Goal: Information Seeking & Learning: Learn about a topic

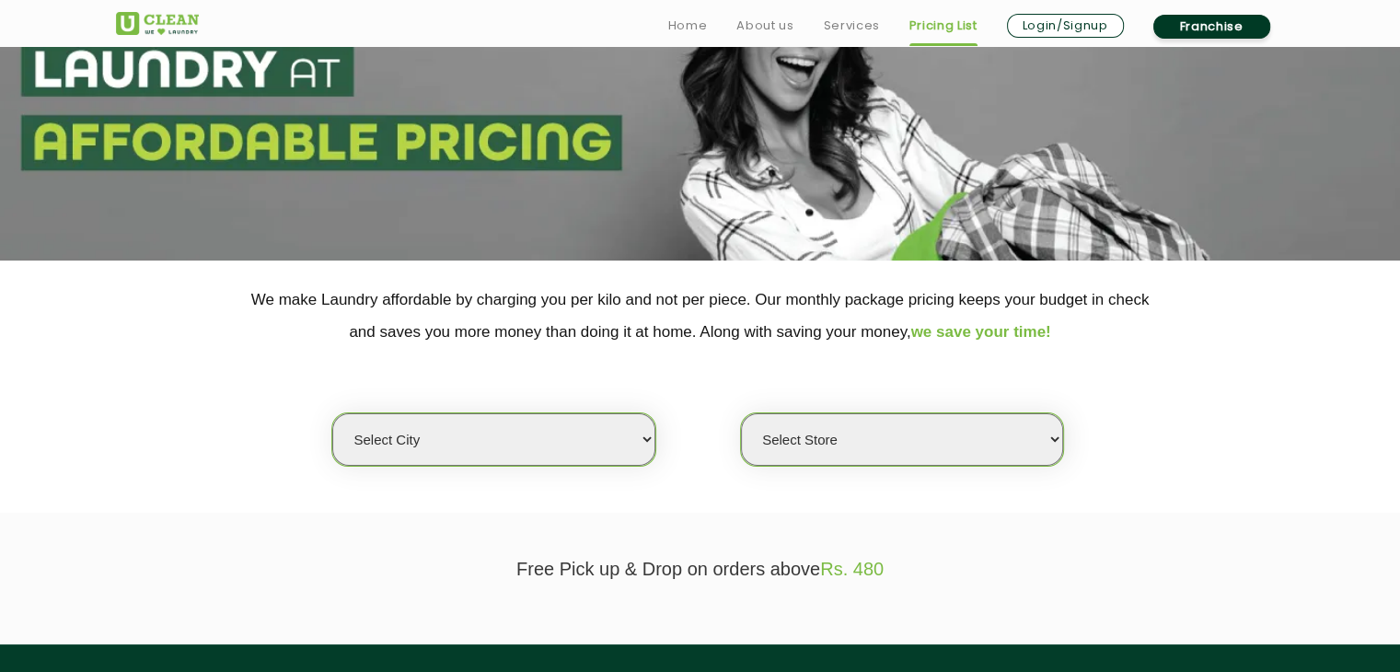
scroll to position [184, 0]
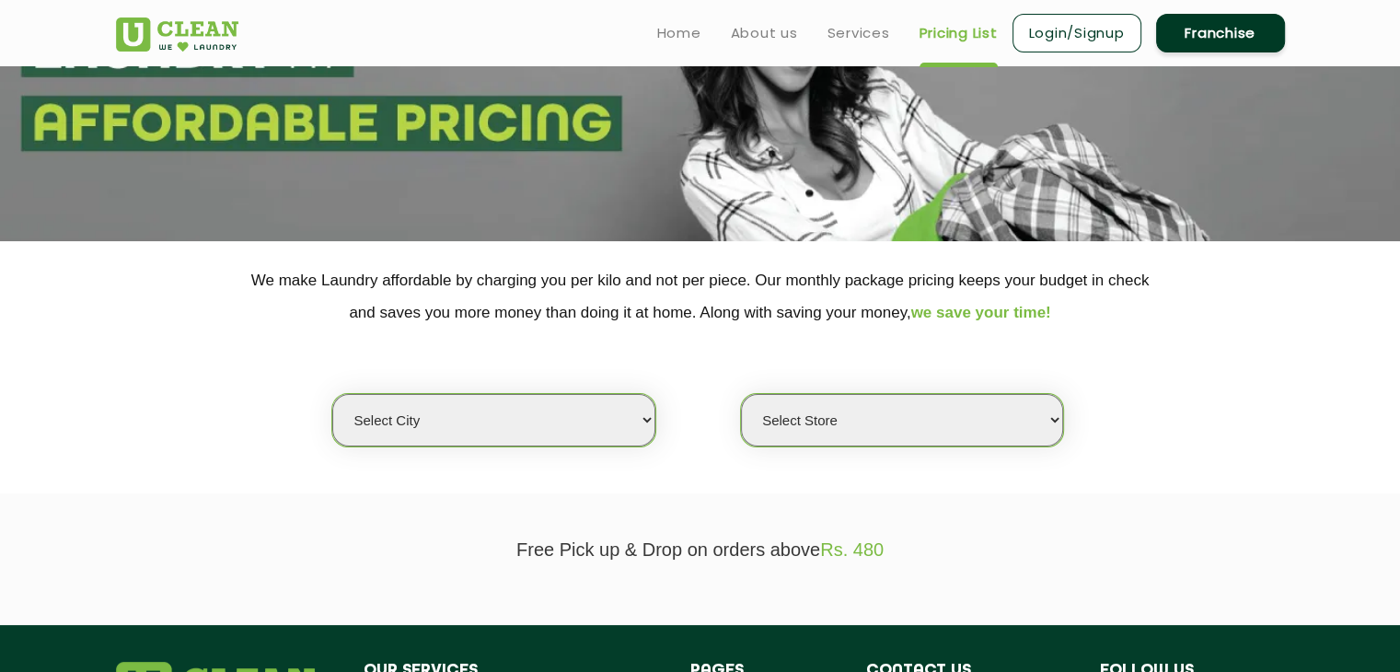
click at [578, 424] on select "Select city [GEOGRAPHIC_DATA] [GEOGRAPHIC_DATA] [GEOGRAPHIC_DATA] [GEOGRAPHIC_D…" at bounding box center [493, 420] width 322 height 52
select select "2"
click at [332, 394] on select "Select city [GEOGRAPHIC_DATA] [GEOGRAPHIC_DATA] [GEOGRAPHIC_DATA] [GEOGRAPHIC_D…" at bounding box center [493, 420] width 322 height 52
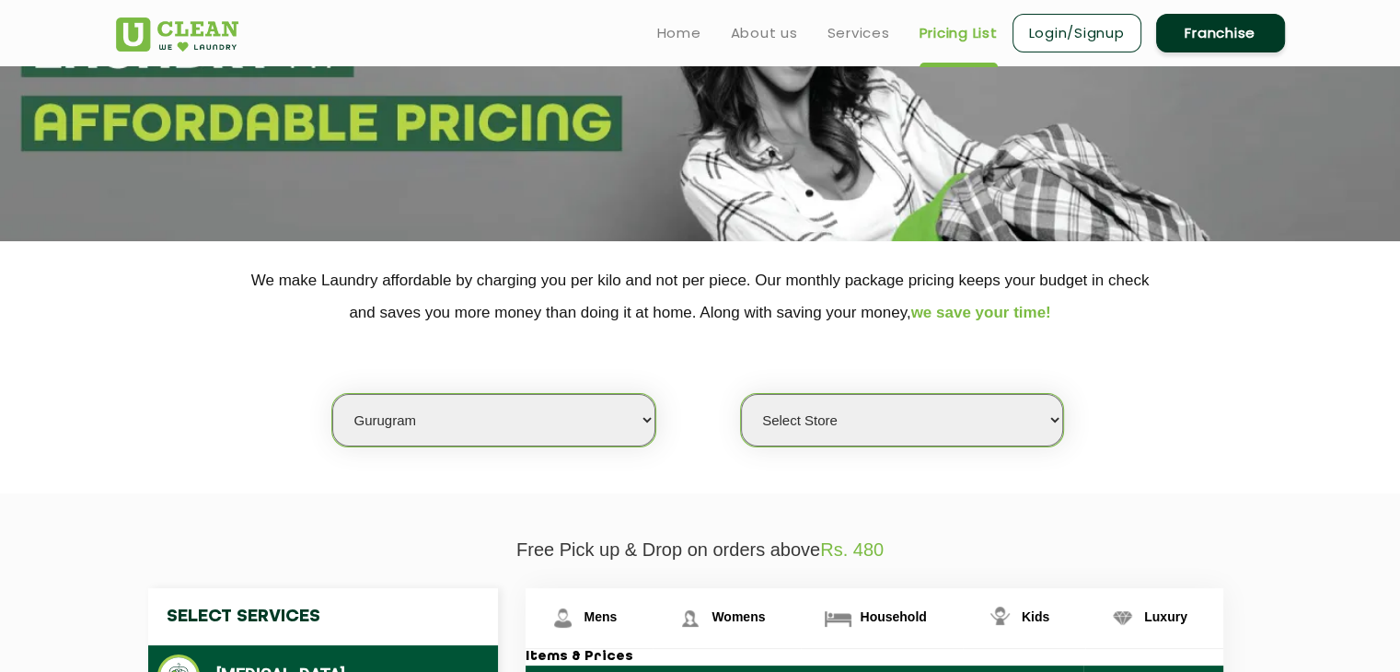
click at [820, 422] on select "Select Store [GEOGRAPHIC_DATA] Sector 66 [GEOGRAPHIC_DATA] Phase [GEOGRAPHIC_DA…" at bounding box center [902, 420] width 322 height 52
select select "534"
click at [741, 394] on select "Select Store [GEOGRAPHIC_DATA] Sector 66 [GEOGRAPHIC_DATA] Phase [GEOGRAPHIC_DA…" at bounding box center [902, 420] width 322 height 52
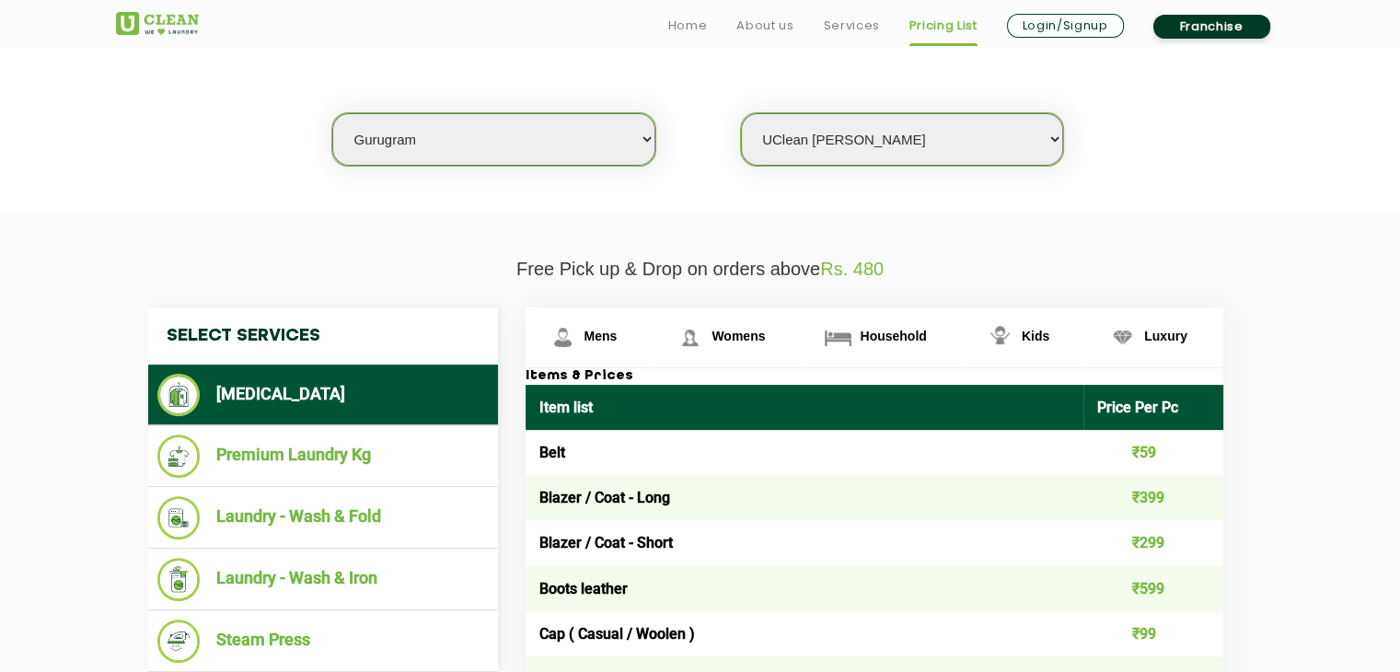
scroll to position [552, 0]
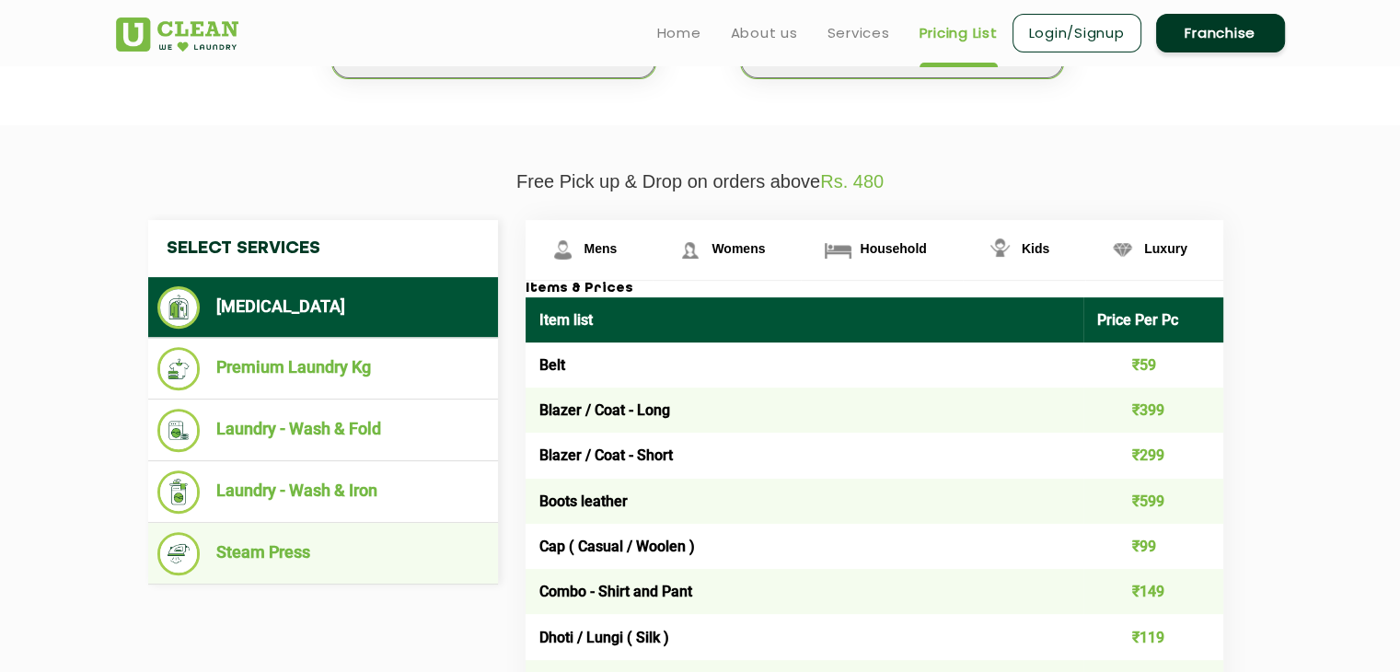
click at [285, 556] on li "Steam Press" at bounding box center [322, 553] width 331 height 43
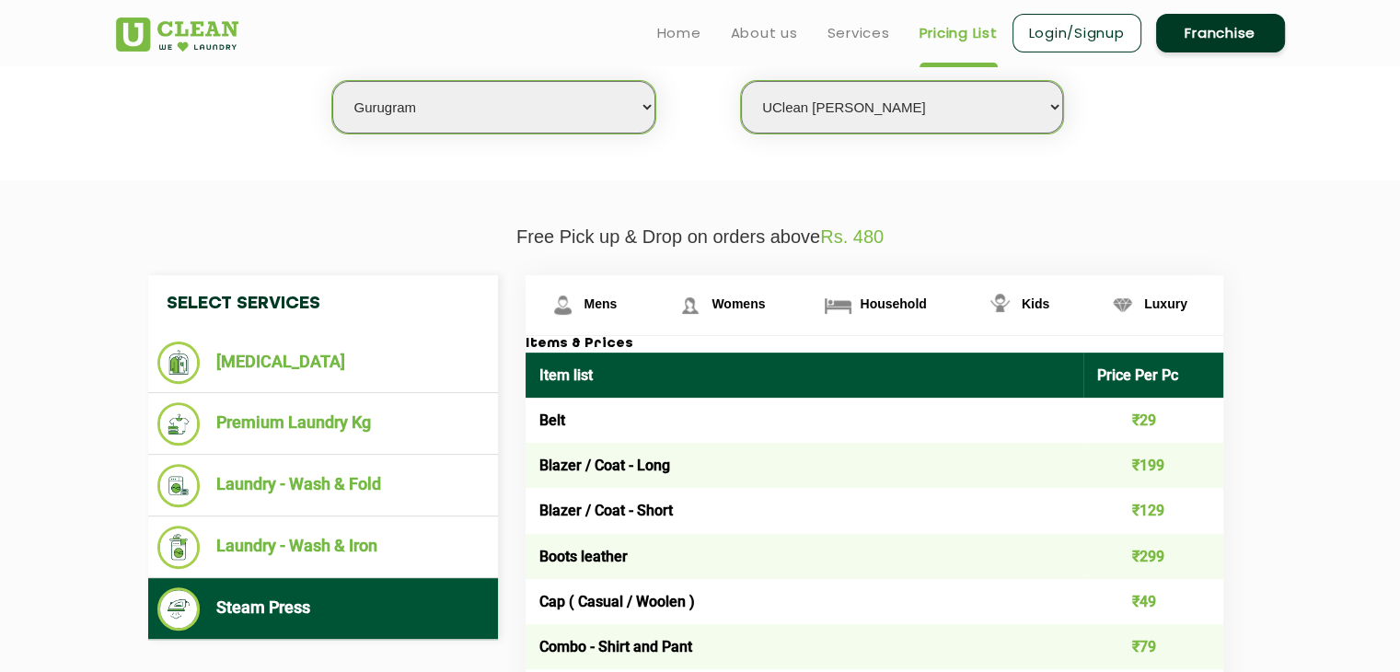
scroll to position [460, 0]
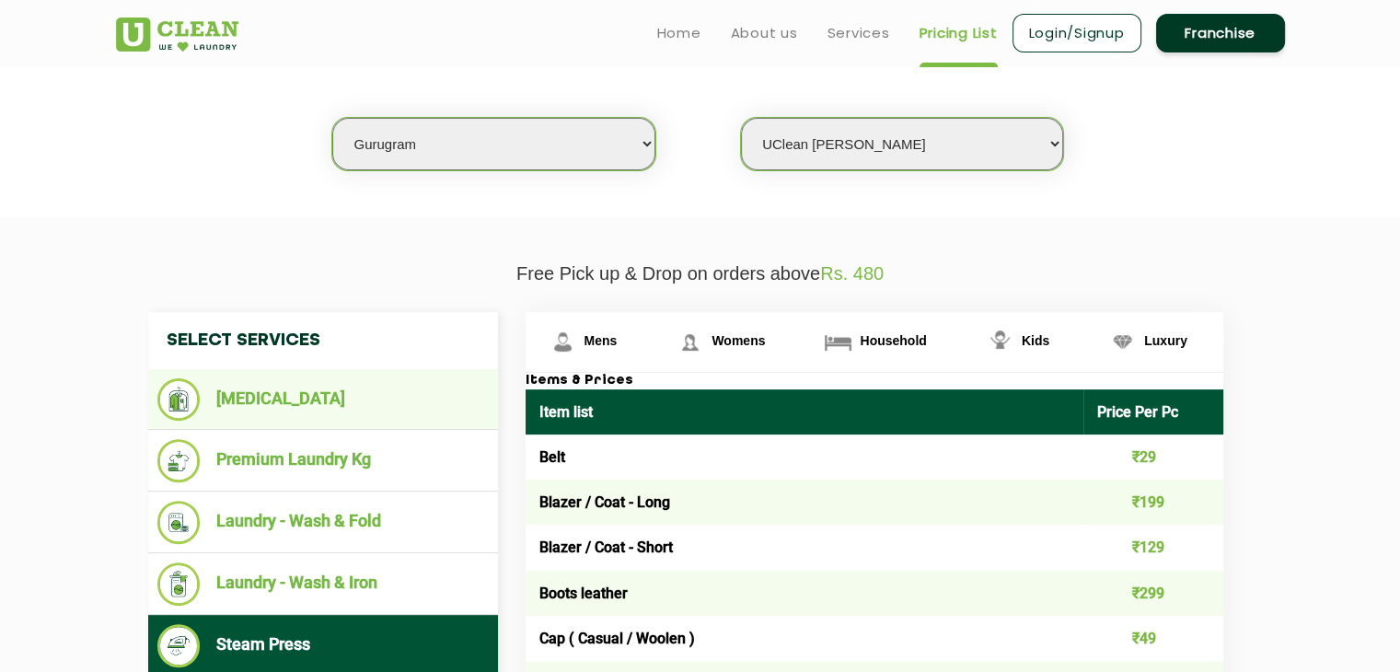
click at [264, 398] on li "[MEDICAL_DATA]" at bounding box center [322, 399] width 331 height 42
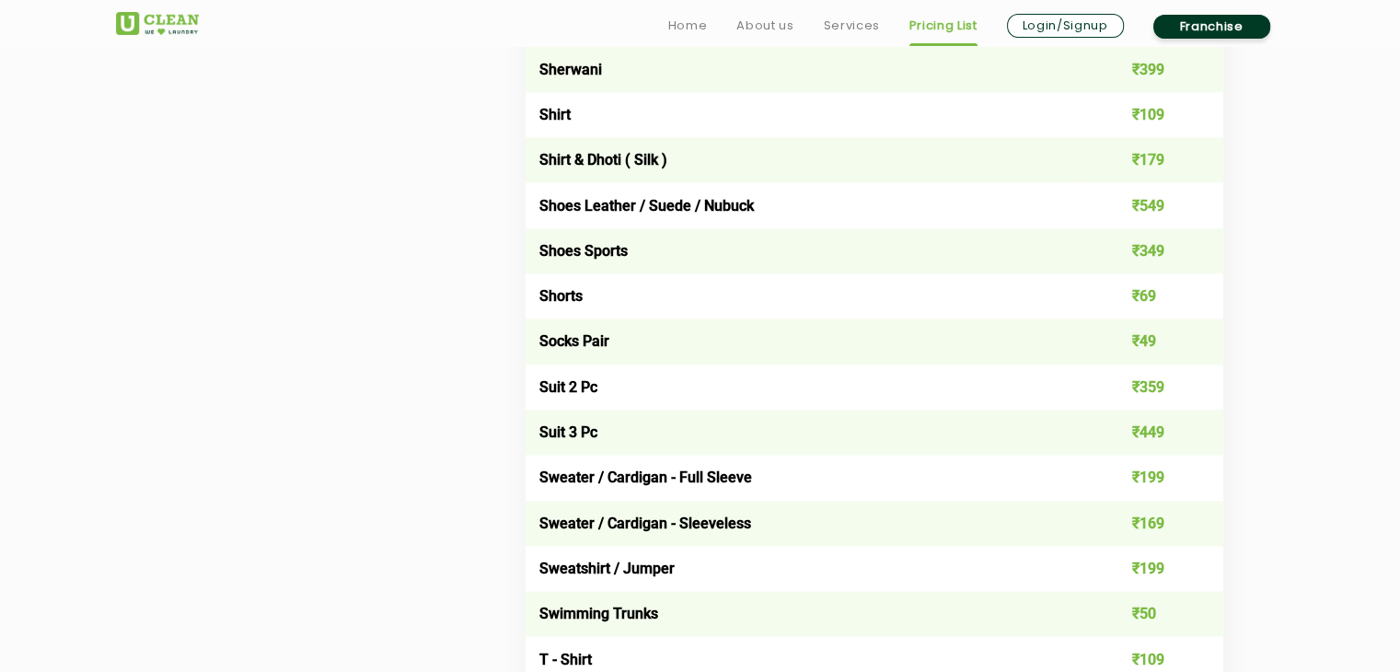
scroll to position [2762, 0]
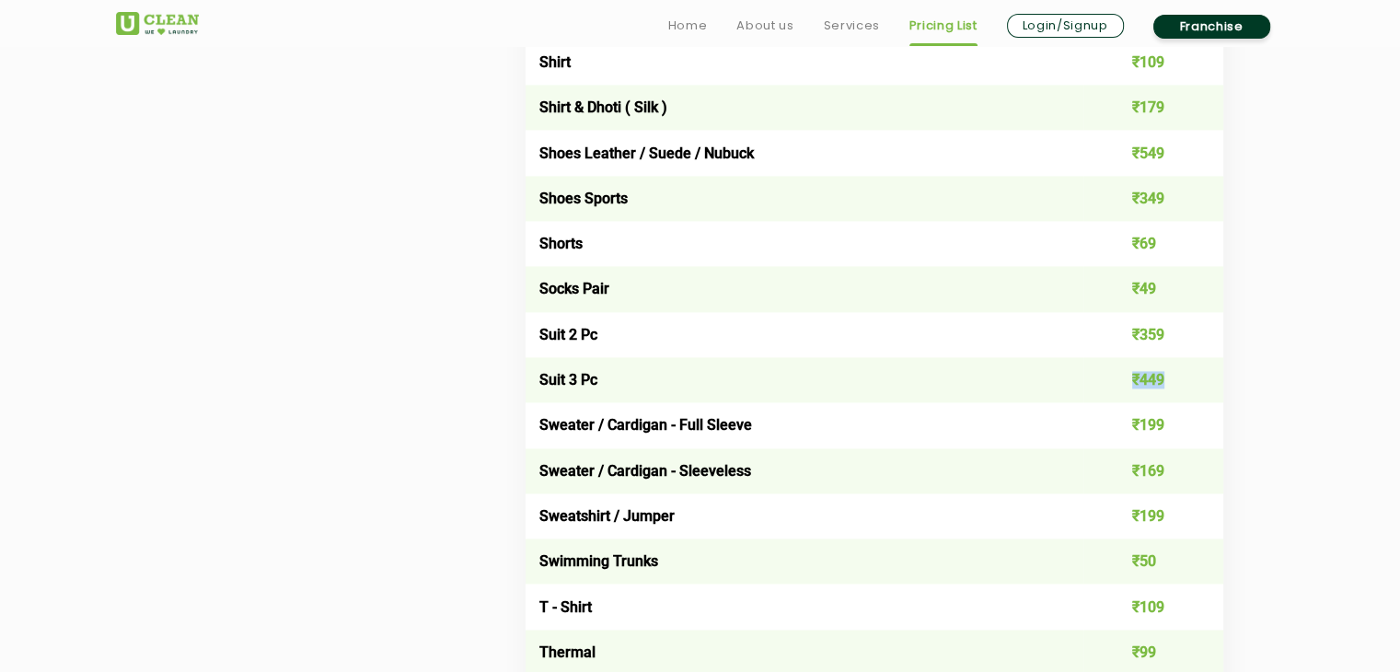
drag, startPoint x: 1135, startPoint y: 393, endPoint x: 1166, endPoint y: 393, distance: 31.3
click at [1166, 393] on td "₹449" at bounding box center [1153, 379] width 140 height 45
click at [1022, 393] on td "Suit 3 Pc" at bounding box center [805, 379] width 559 height 45
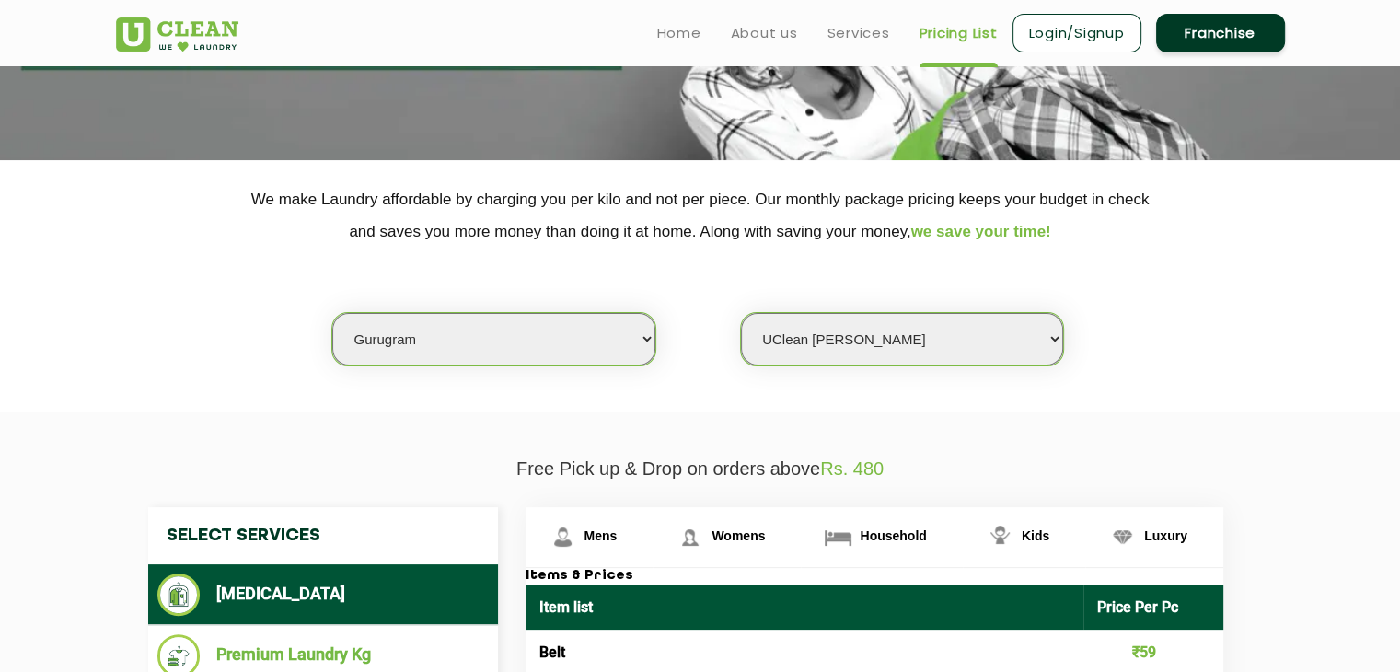
scroll to position [0, 0]
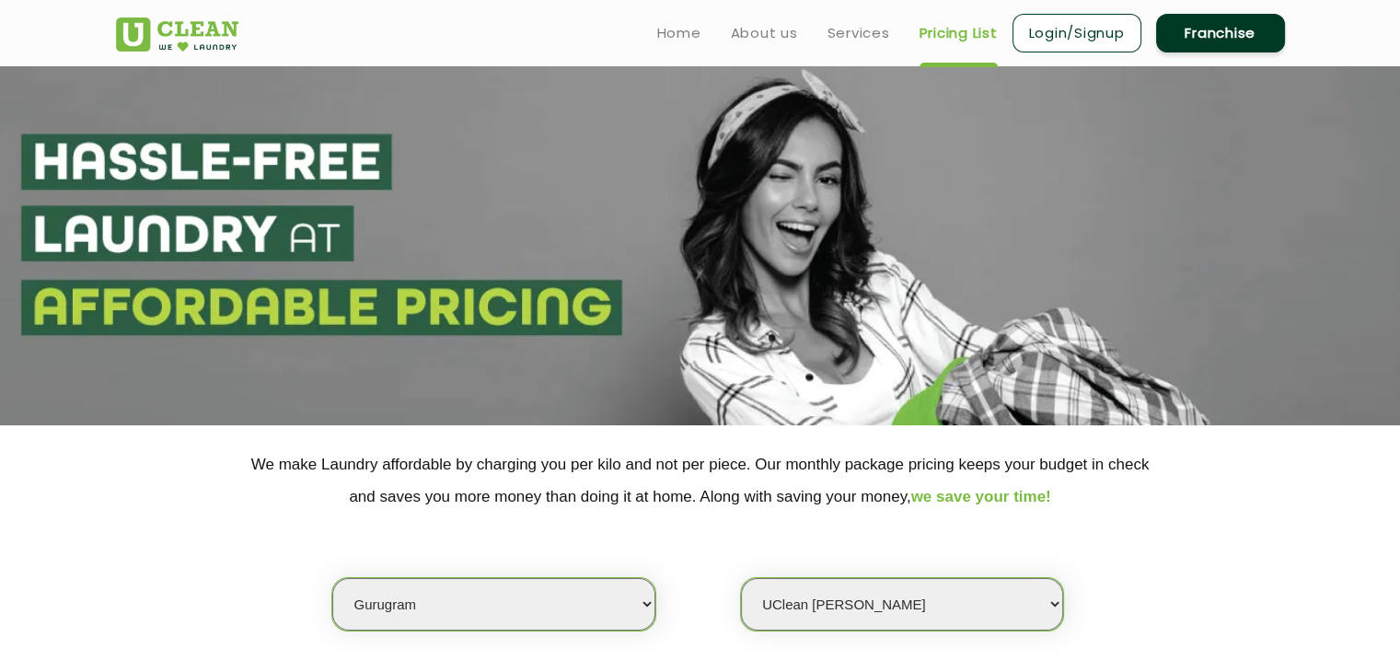
click at [917, 530] on div "Select city [GEOGRAPHIC_DATA] [GEOGRAPHIC_DATA] [GEOGRAPHIC_DATA] [GEOGRAPHIC_D…" at bounding box center [700, 572] width 1197 height 119
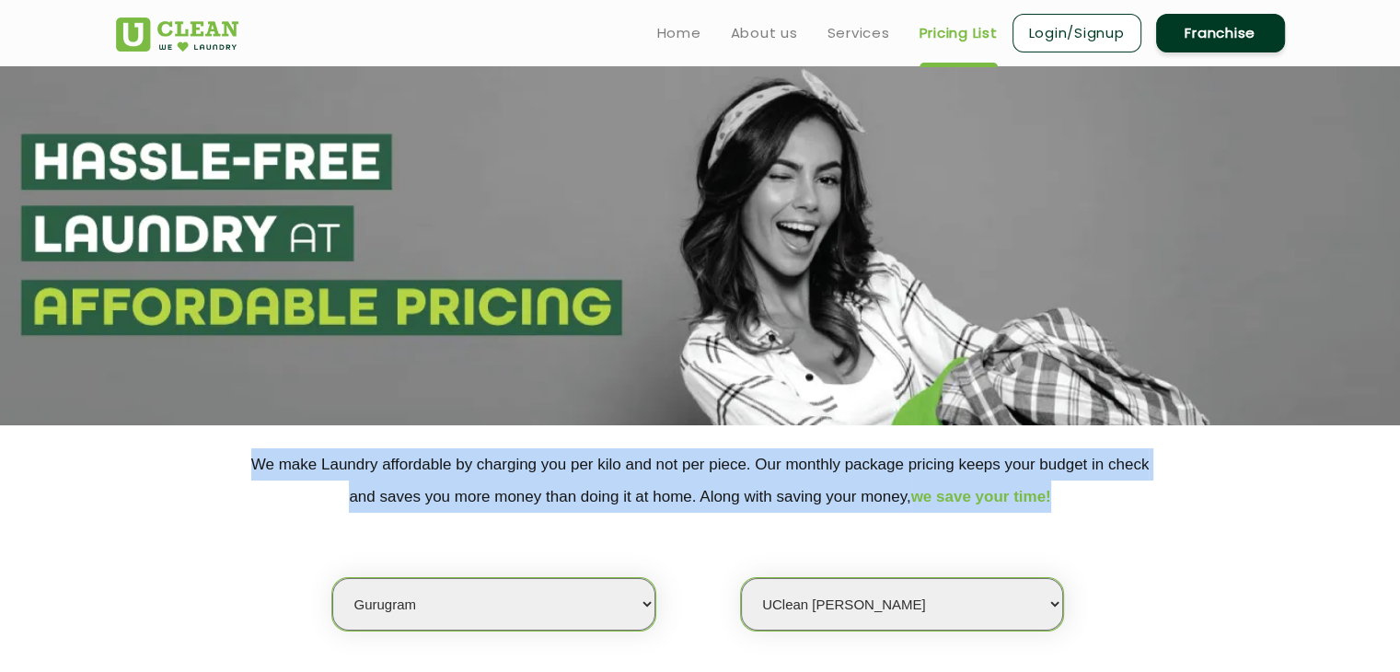
drag, startPoint x: 250, startPoint y: 467, endPoint x: 1246, endPoint y: 550, distance: 999.4
click at [1246, 550] on div "We make Laundry affordable by charging you per kilo and not per piece. Our mont…" at bounding box center [700, 539] width 1197 height 183
click at [1246, 550] on div "Select city [GEOGRAPHIC_DATA] [GEOGRAPHIC_DATA] [GEOGRAPHIC_DATA] [GEOGRAPHIC_D…" at bounding box center [700, 572] width 1197 height 119
drag, startPoint x: 61, startPoint y: 137, endPoint x: 1136, endPoint y: 495, distance: 1133.2
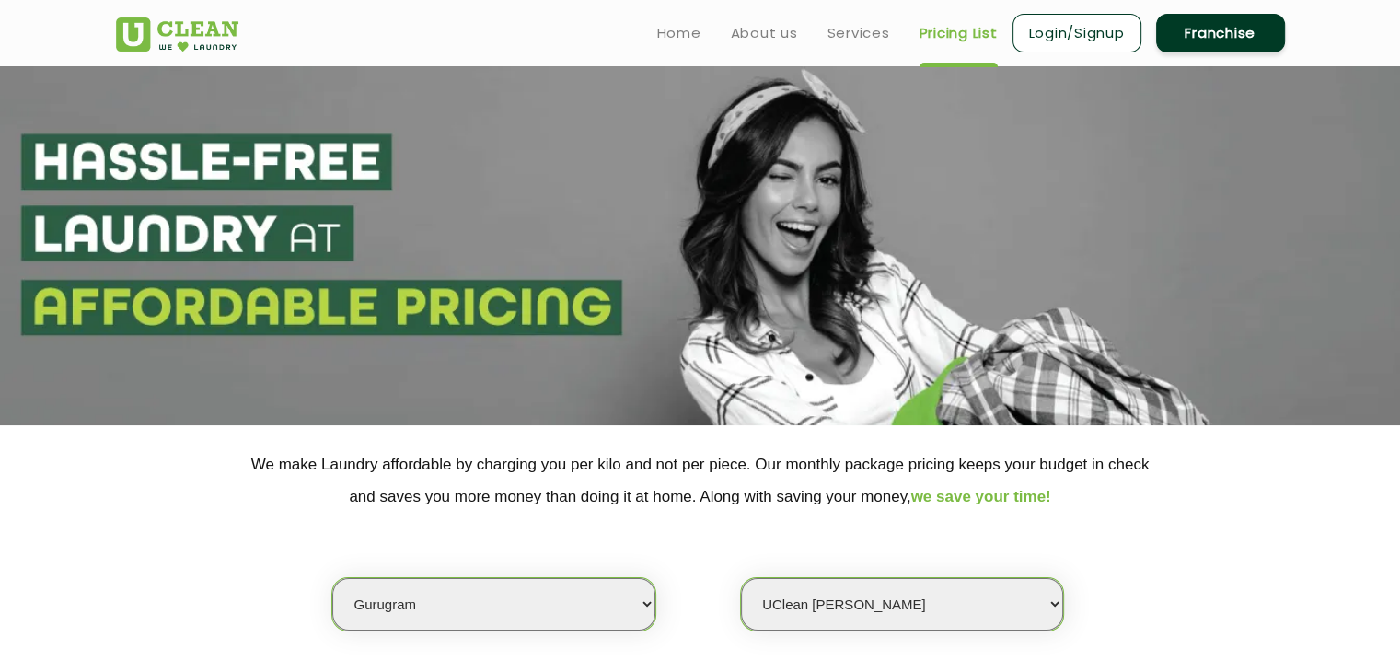
click at [1168, 544] on div "Select city [GEOGRAPHIC_DATA] [GEOGRAPHIC_DATA] [GEOGRAPHIC_DATA] [GEOGRAPHIC_D…" at bounding box center [700, 572] width 1197 height 119
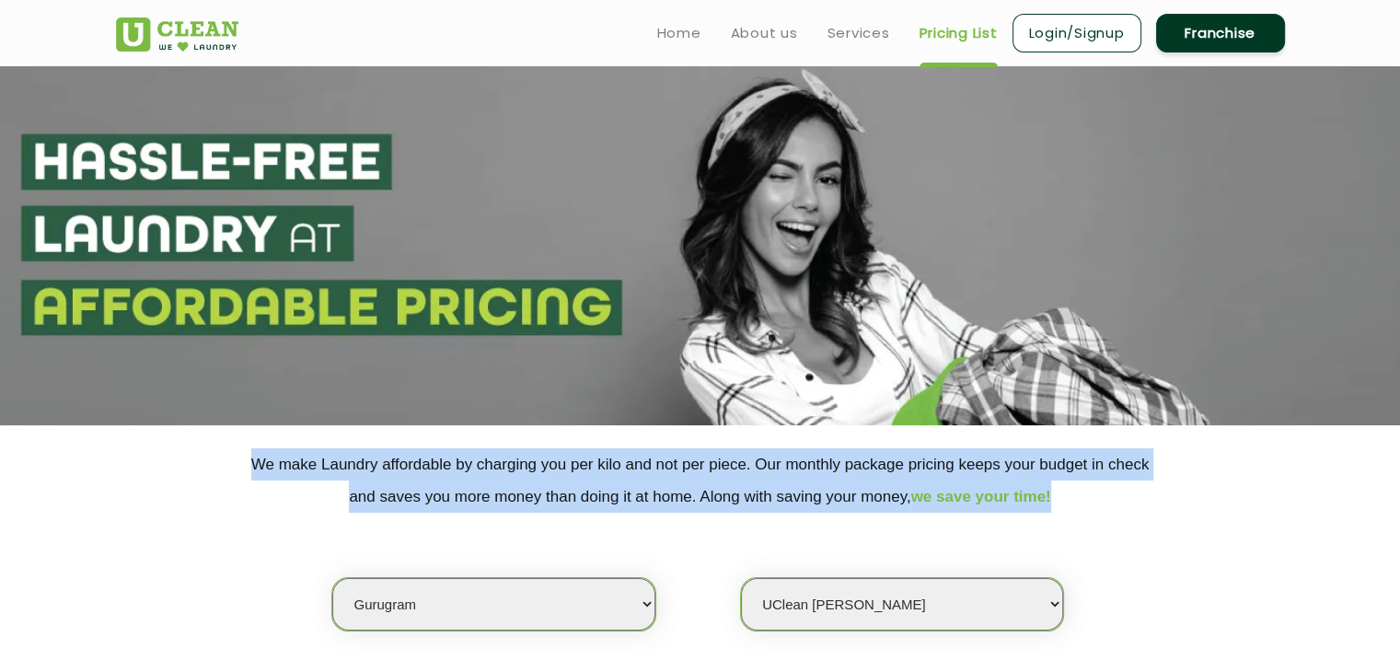
drag, startPoint x: 218, startPoint y: 472, endPoint x: 1096, endPoint y: 575, distance: 884.2
click at [1096, 575] on div "We make Laundry affordable by charging you per kilo and not per piece. Our mont…" at bounding box center [700, 539] width 1197 height 183
click at [1096, 575] on div "Select city [GEOGRAPHIC_DATA] [GEOGRAPHIC_DATA] [GEOGRAPHIC_DATA] [GEOGRAPHIC_D…" at bounding box center [700, 572] width 1197 height 119
drag, startPoint x: 256, startPoint y: 467, endPoint x: 1187, endPoint y: 557, distance: 935.0
click at [1187, 557] on div "We make Laundry affordable by charging you per kilo and not per piece. Our mont…" at bounding box center [700, 539] width 1197 height 183
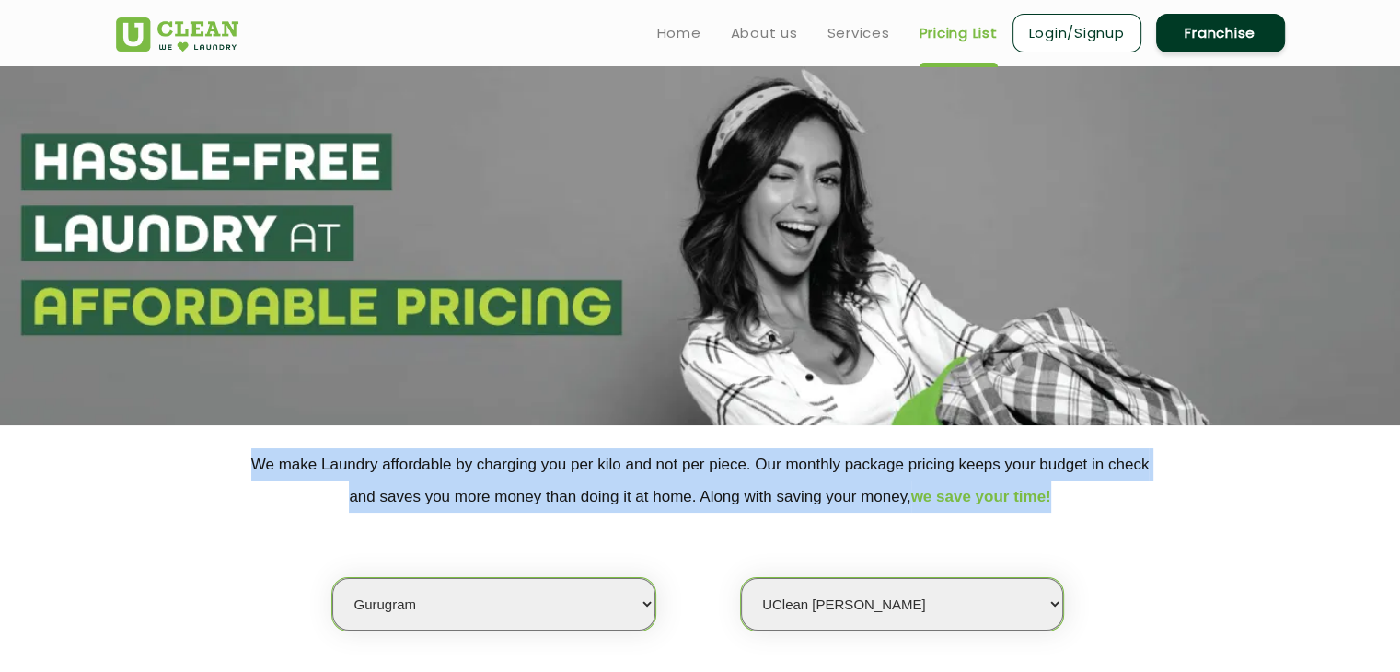
click at [1187, 557] on div "Select city [GEOGRAPHIC_DATA] [GEOGRAPHIC_DATA] [GEOGRAPHIC_DATA] [GEOGRAPHIC_D…" at bounding box center [700, 572] width 1197 height 119
drag, startPoint x: 1001, startPoint y: 532, endPoint x: 1215, endPoint y: 565, distance: 217.0
click at [1214, 564] on div "We make Laundry affordable by charging you per kilo and not per piece. Our mont…" at bounding box center [700, 539] width 1197 height 183
click at [1217, 565] on div "Select city [GEOGRAPHIC_DATA] [GEOGRAPHIC_DATA] [GEOGRAPHIC_DATA] [GEOGRAPHIC_D…" at bounding box center [700, 572] width 1197 height 119
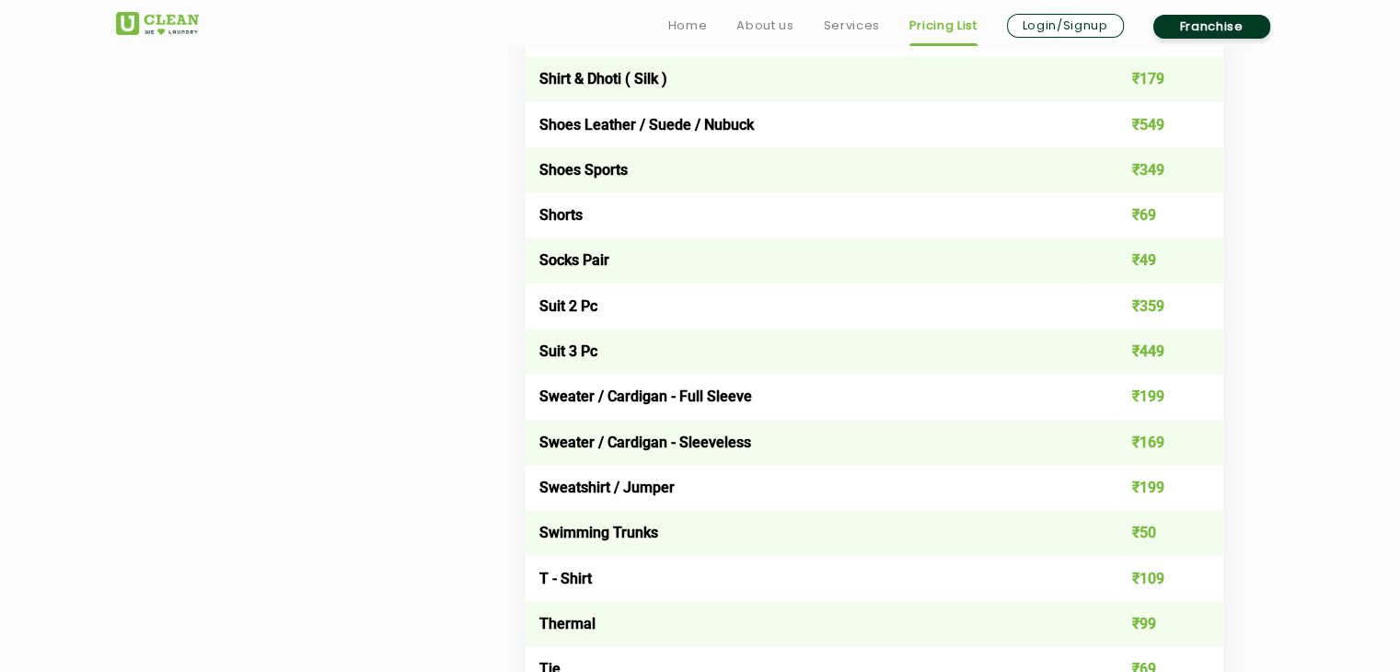
scroll to position [2854, 0]
